Goal: Information Seeking & Learning: Learn about a topic

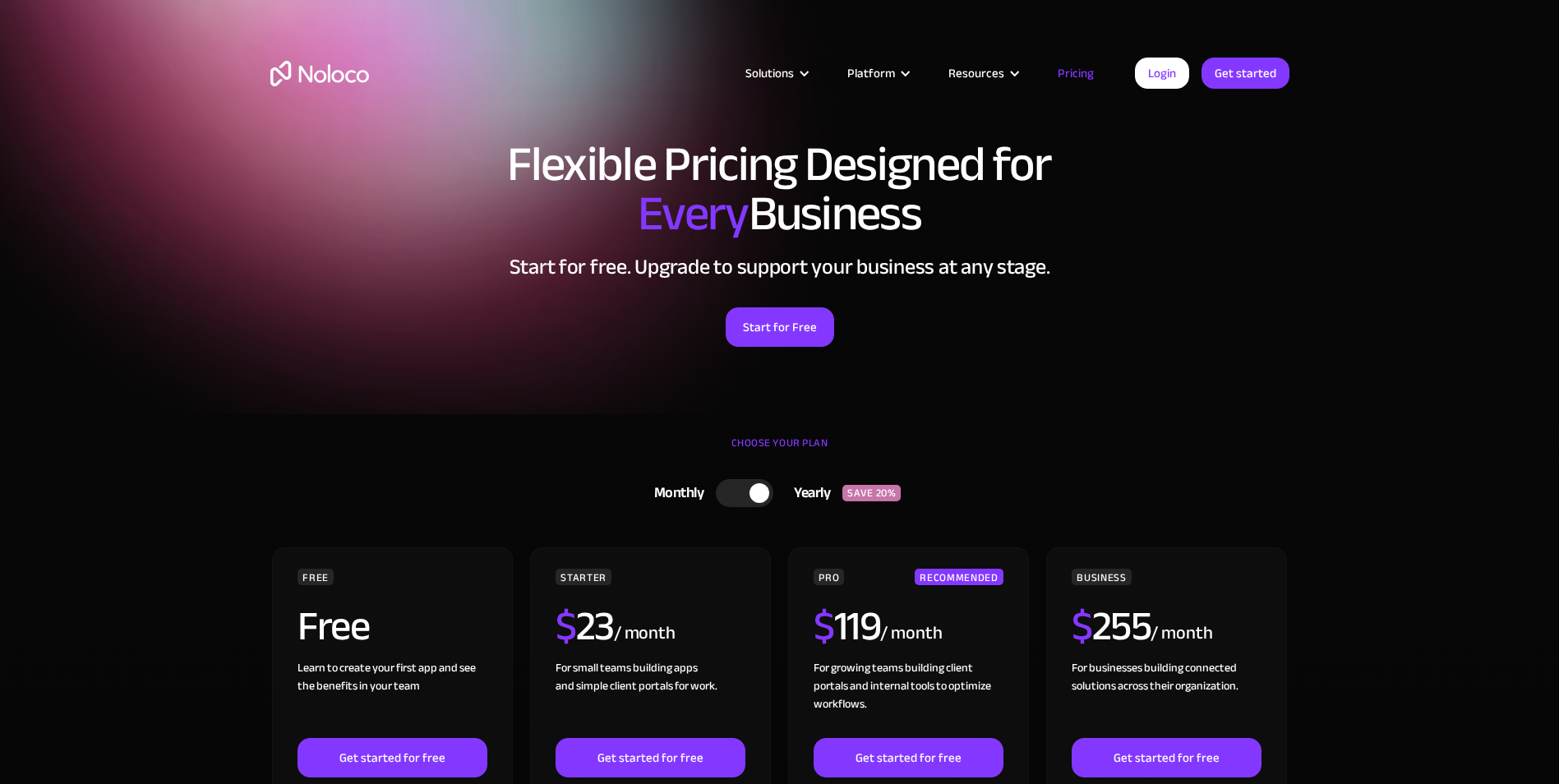
click at [1081, 77] on link "Pricing" at bounding box center [1076, 73] width 77 height 22
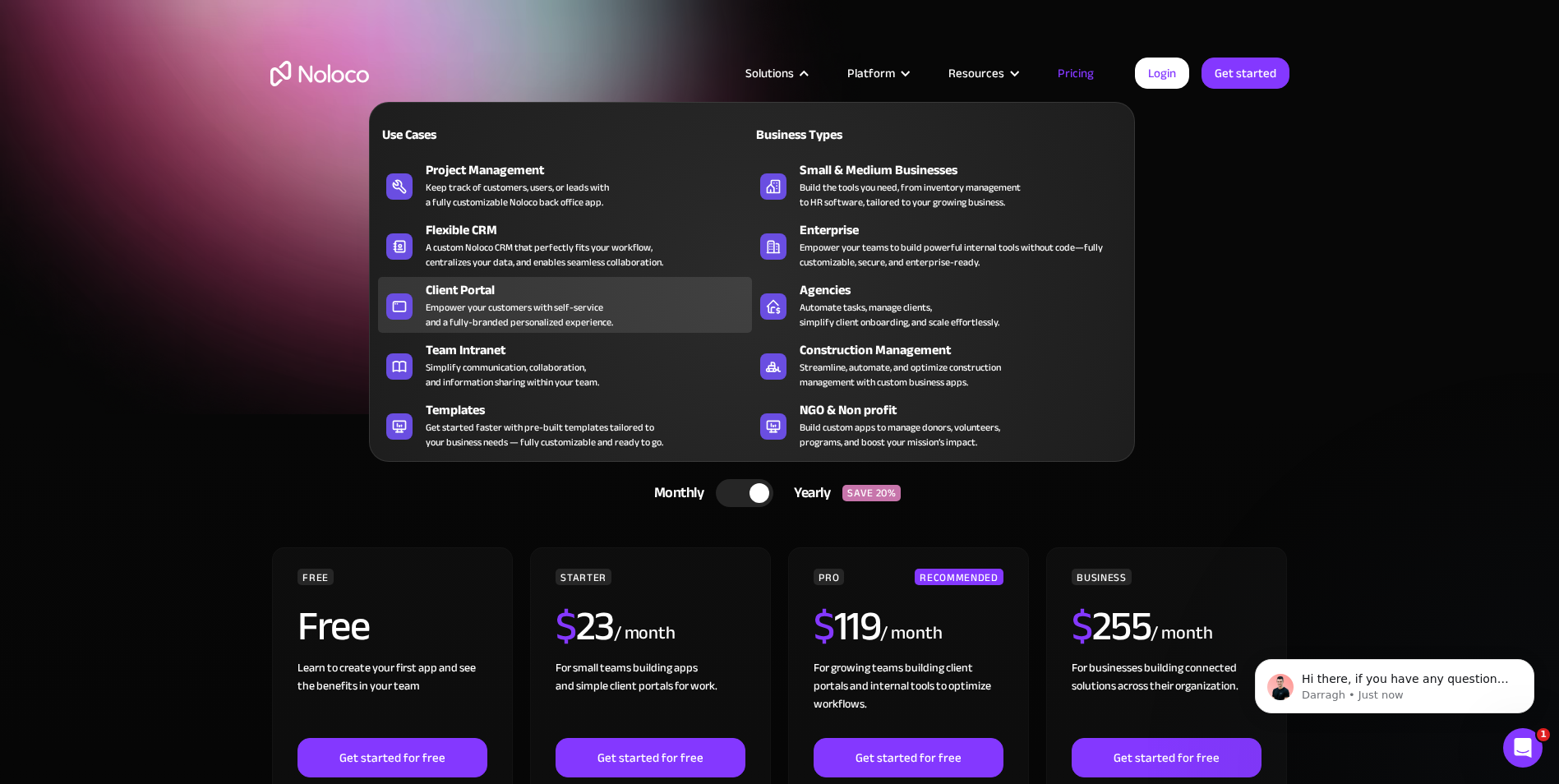
click at [488, 298] on div "Client Portal" at bounding box center [592, 290] width 334 height 20
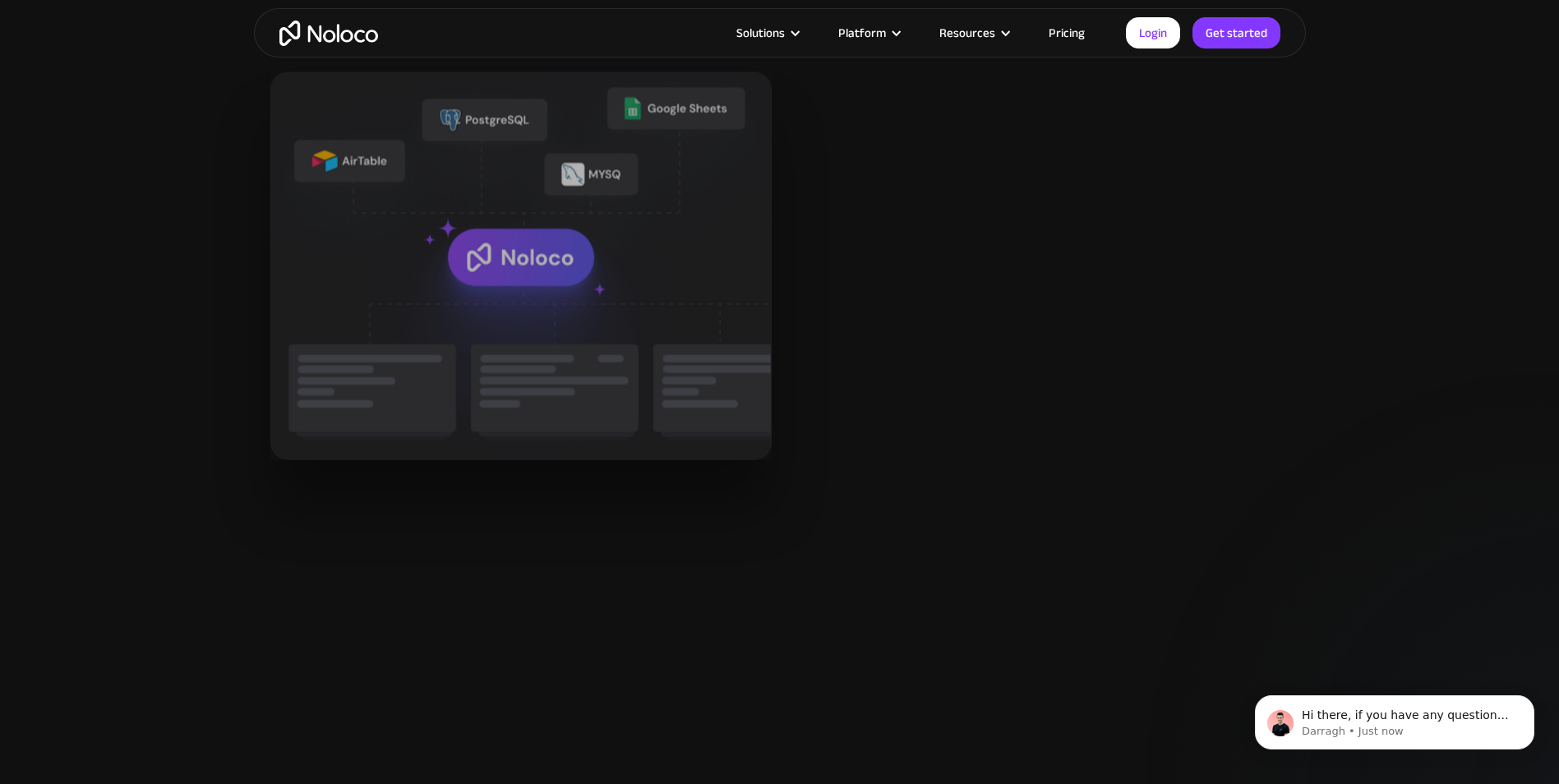
scroll to position [2548, 0]
